Goal: Find specific page/section

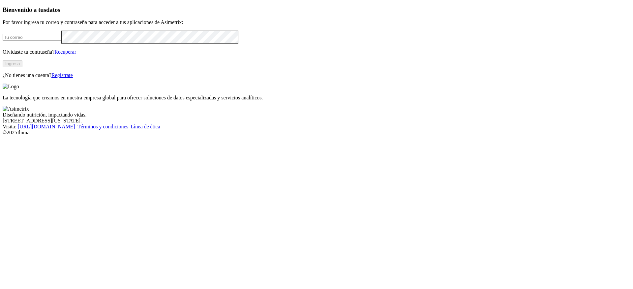
type input "[PERSON_NAME][EMAIL_ADDRESS][PERSON_NAME][DOMAIN_NAME]"
click at [22, 67] on button "Ingresa" at bounding box center [13, 63] width 20 height 7
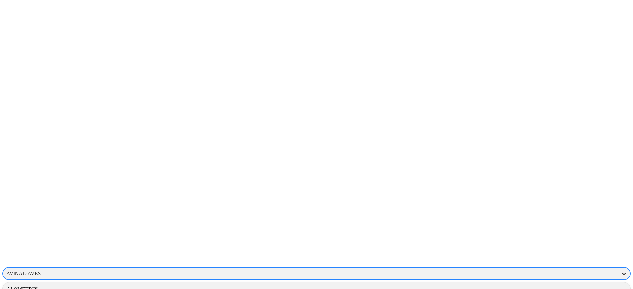
click at [620, 270] on icon at bounding box center [623, 273] width 7 height 7
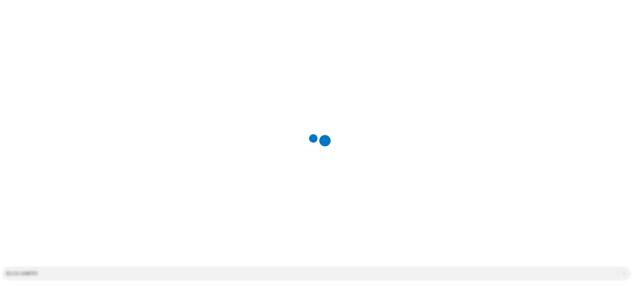
click at [543, 93] on div at bounding box center [319, 144] width 633 height 289
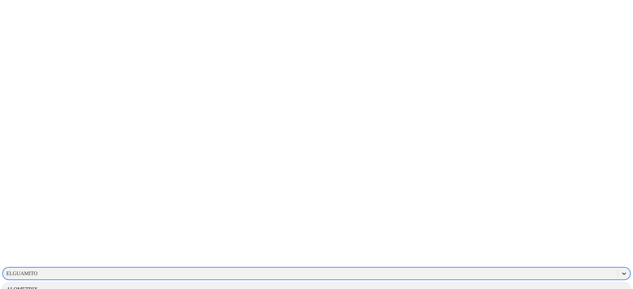
click at [620, 270] on icon at bounding box center [623, 273] width 7 height 7
click at [618, 268] on div at bounding box center [624, 274] width 12 height 12
